Goal: Information Seeking & Learning: Learn about a topic

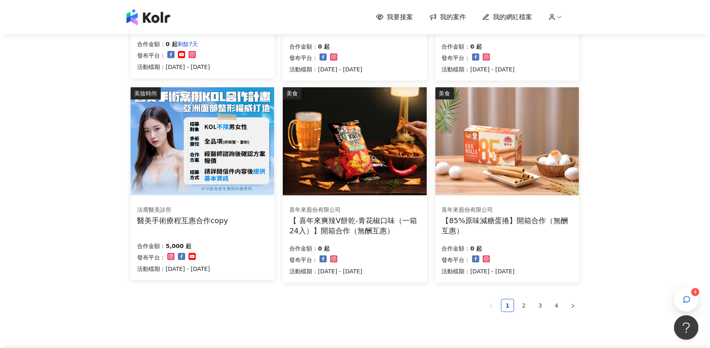
scroll to position [476, 0]
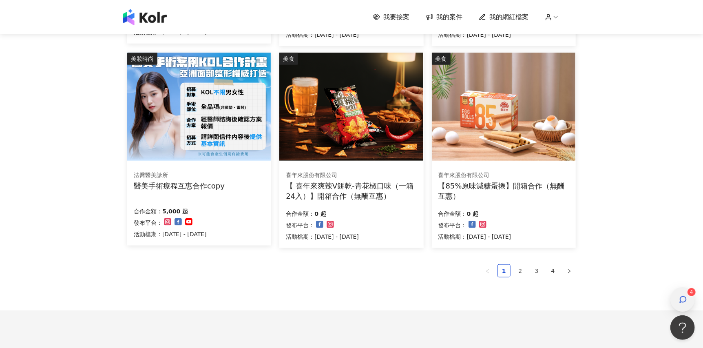
click at [682, 300] on icon "button" at bounding box center [683, 299] width 8 height 8
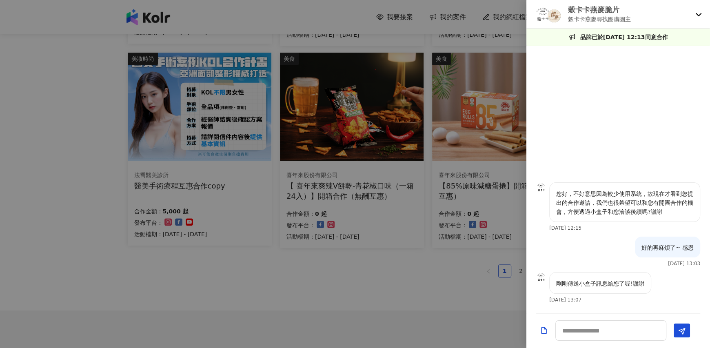
click at [610, 18] on p "穀卡卡燕麥尋找團購團主" at bounding box center [599, 19] width 63 height 9
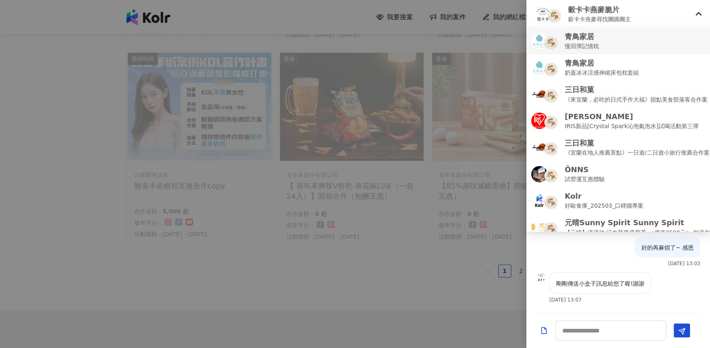
click at [607, 47] on div "青鳥家居 慢回彈記憶枕" at bounding box center [618, 40] width 174 height 19
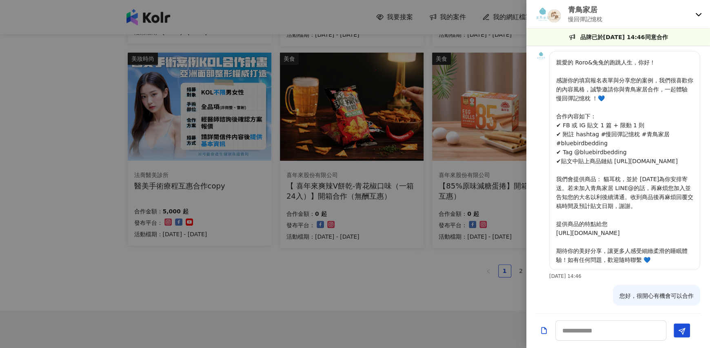
scroll to position [529, 0]
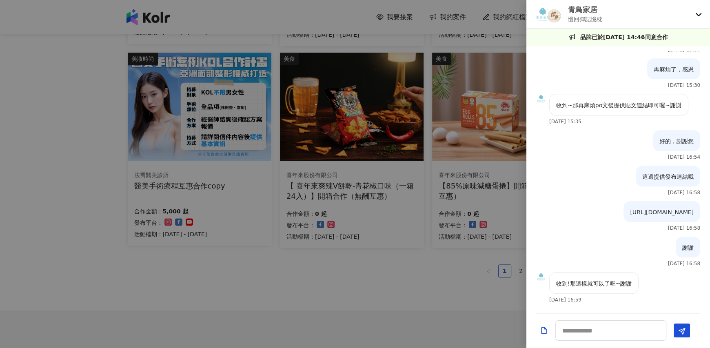
click at [616, 20] on div "青鳥家居 慢回彈記憶枕" at bounding box center [612, 13] width 157 height 19
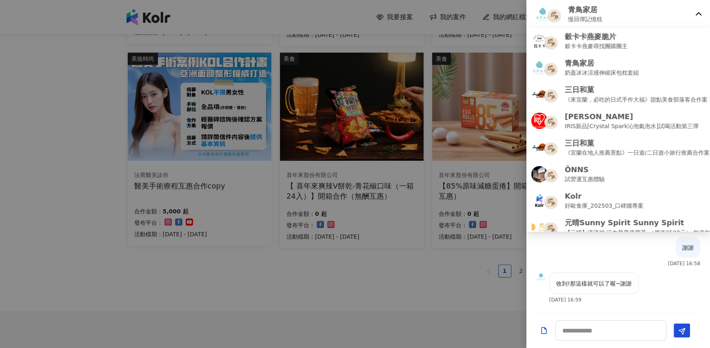
click at [593, 13] on p "青鳥家居" at bounding box center [585, 9] width 34 height 10
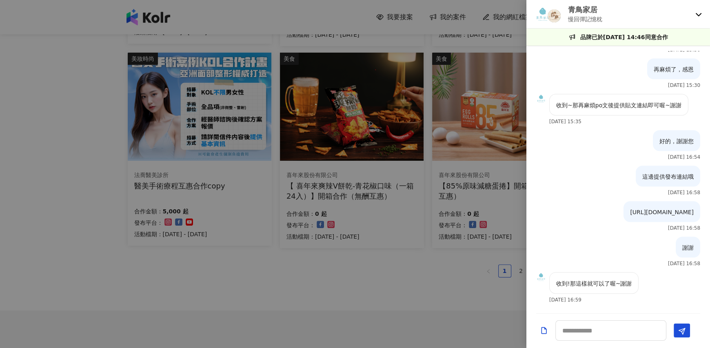
click at [601, 17] on p "慢回彈記憶枕" at bounding box center [585, 19] width 34 height 9
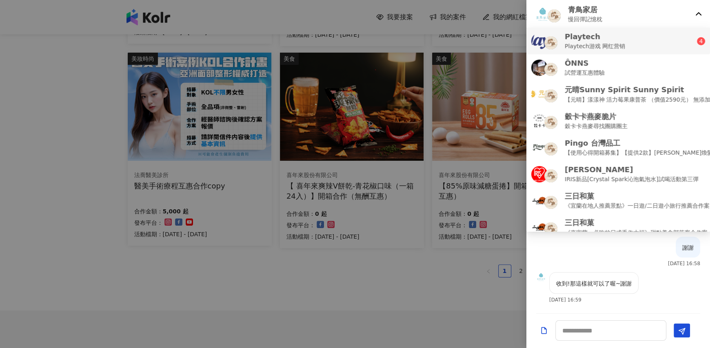
click at [601, 36] on p "Playtech" at bounding box center [595, 36] width 60 height 10
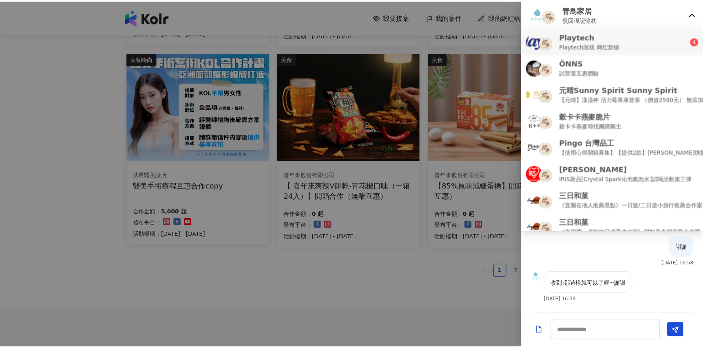
scroll to position [0, 0]
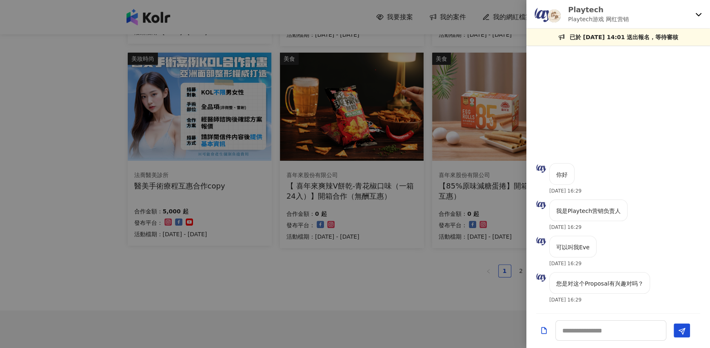
click at [538, 16] on img at bounding box center [542, 14] width 16 height 16
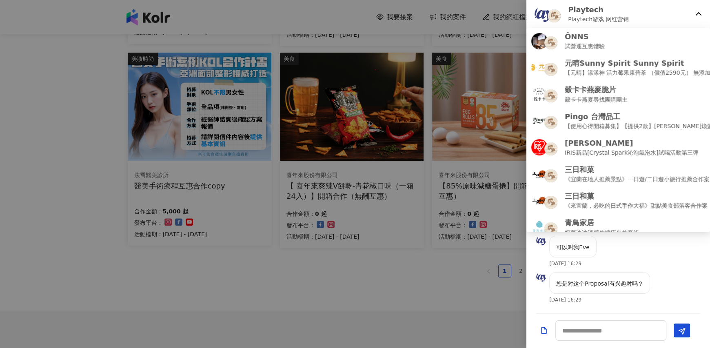
click at [540, 16] on img at bounding box center [542, 14] width 16 height 16
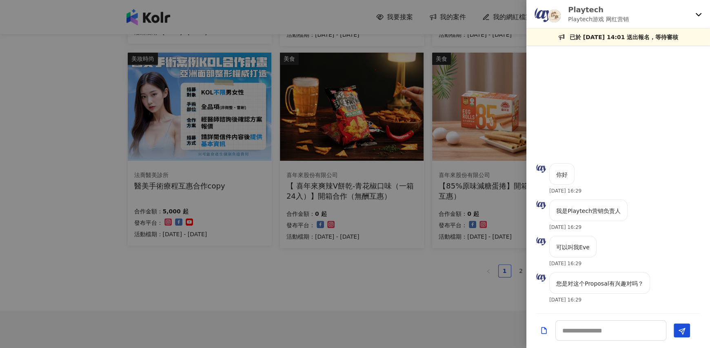
click at [543, 13] on img at bounding box center [542, 14] width 16 height 16
click at [382, 286] on div at bounding box center [355, 174] width 710 height 348
